Goal: Task Accomplishment & Management: Manage account settings

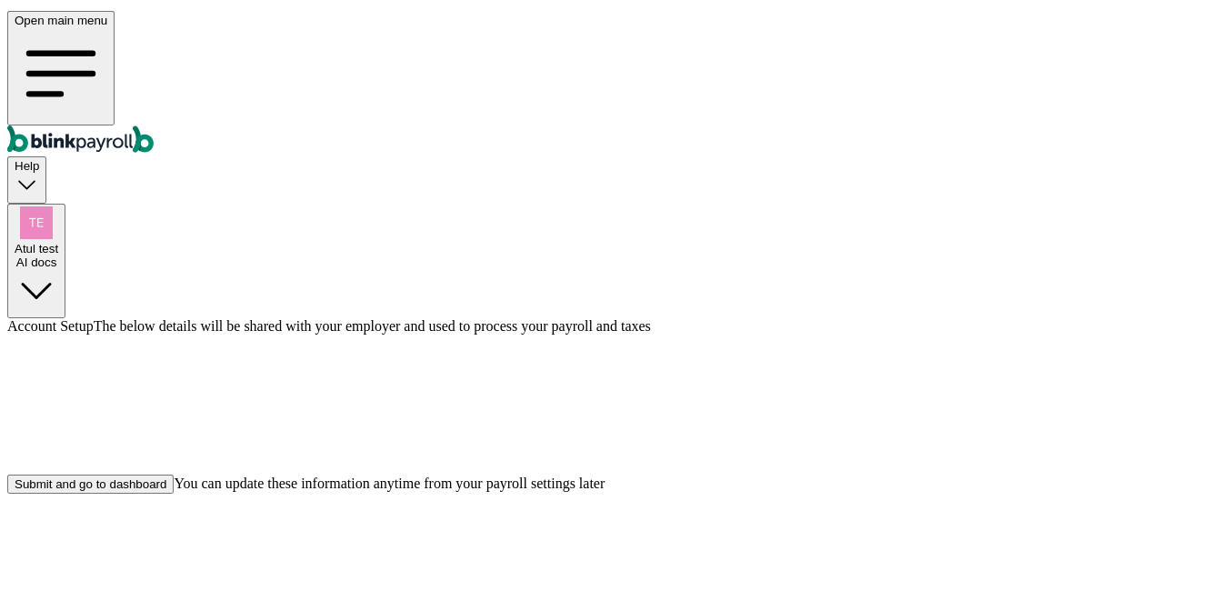
scroll to position [55, 0]
click at [166, 487] on div "Submit and go to dashboard" at bounding box center [91, 481] width 152 height 14
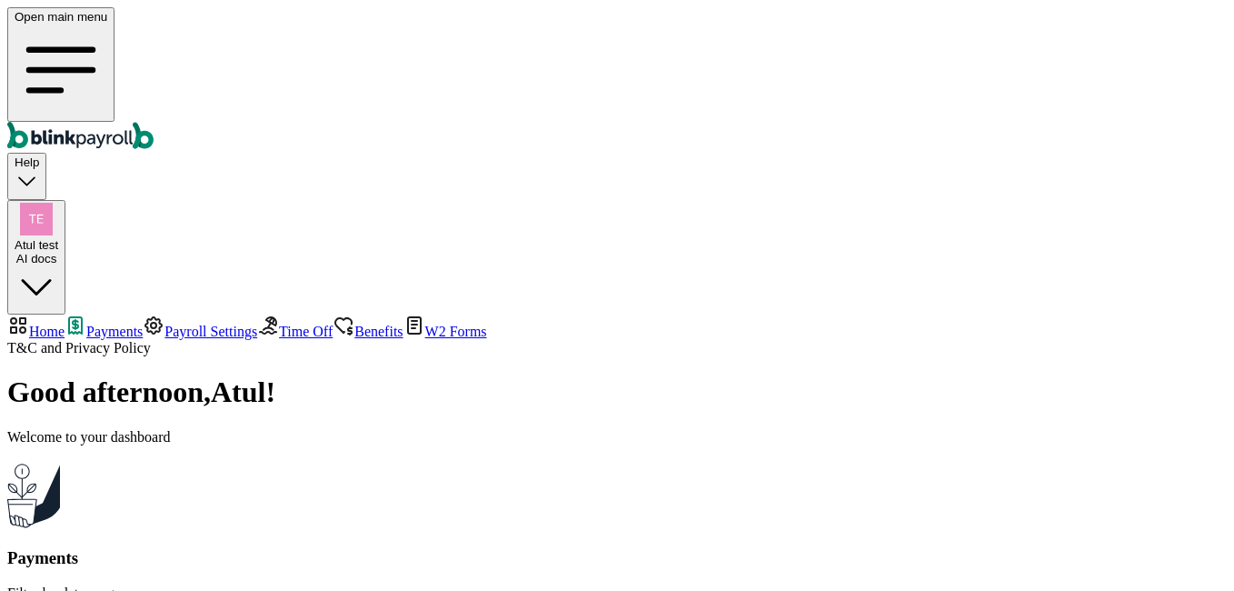
click at [165, 324] on span "Payroll Settings" at bounding box center [211, 331] width 93 height 15
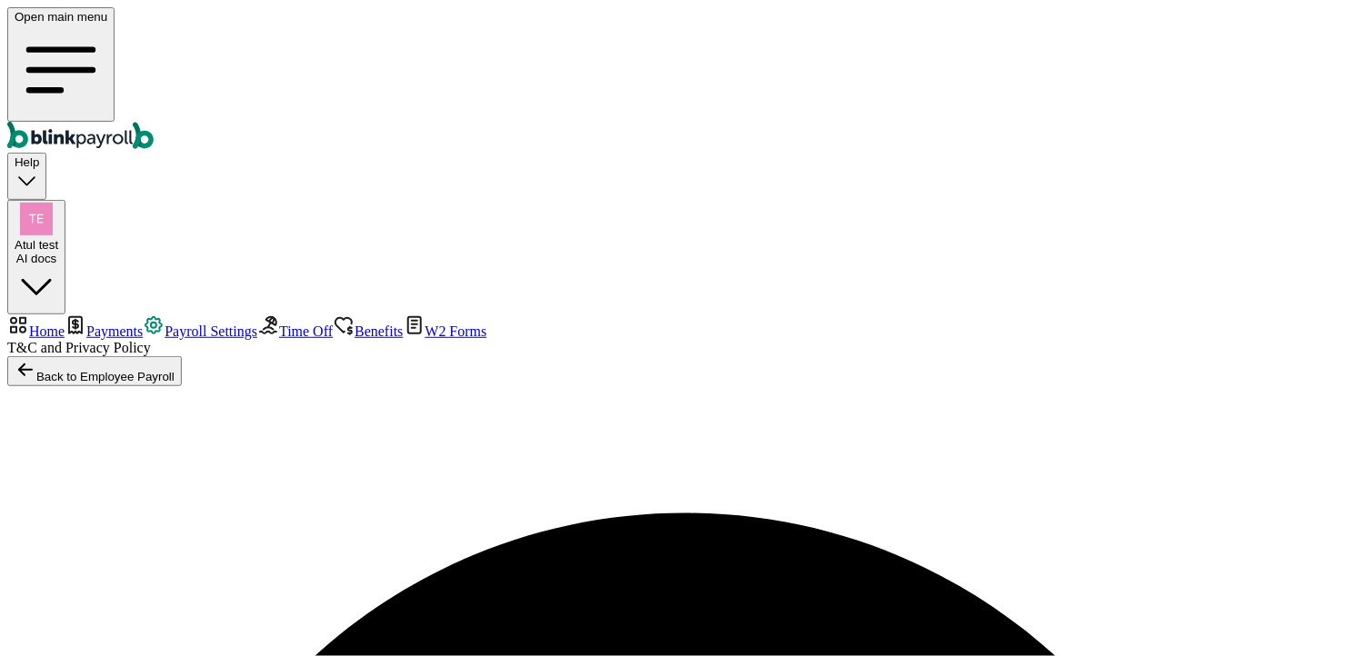
click at [165, 324] on span "Payroll Settings" at bounding box center [211, 331] width 93 height 15
click at [65, 324] on span "Home" at bounding box center [46, 331] width 35 height 15
select select "2025"
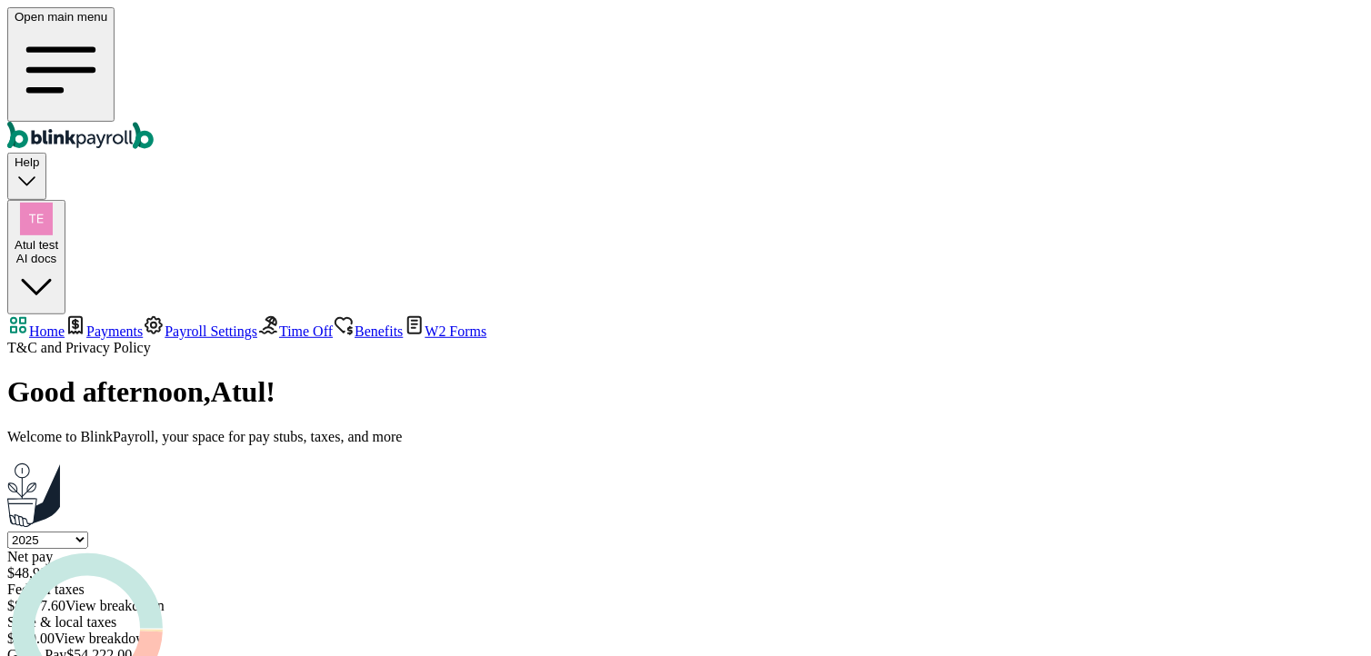
click at [165, 324] on span "Payroll Settings" at bounding box center [211, 331] width 93 height 15
